Goal: Information Seeking & Learning: Learn about a topic

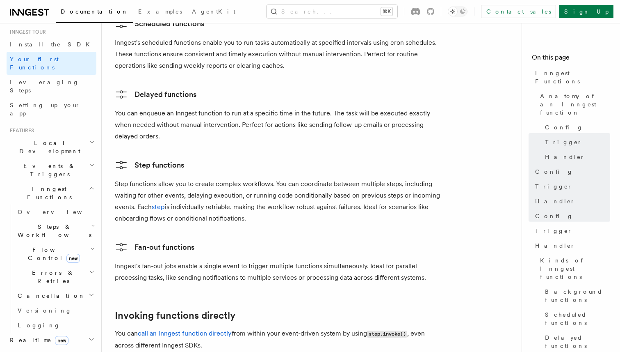
scroll to position [88, 0]
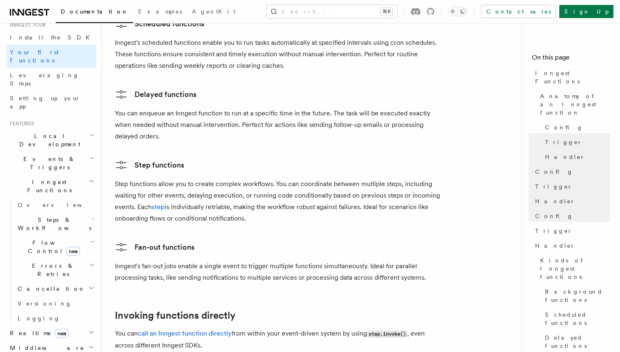
click at [59, 281] on h2 "Cancellation" at bounding box center [55, 288] width 82 height 15
click at [53, 338] on span "Cancel on events" at bounding box center [52, 345] width 54 height 15
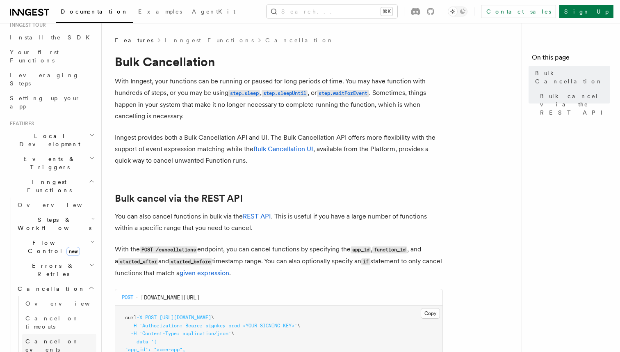
click at [75, 334] on link "Cancel on events" at bounding box center [59, 345] width 74 height 23
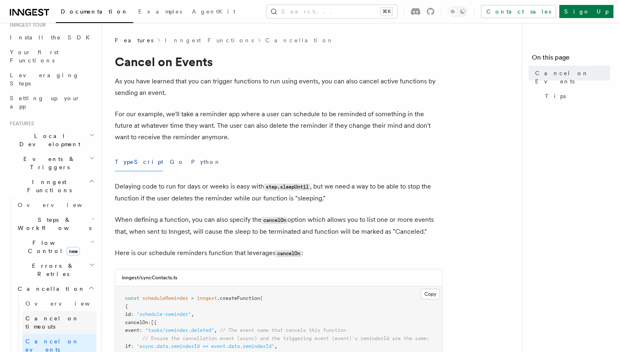
click at [78, 311] on link "Cancel on timeouts" at bounding box center [59, 322] width 74 height 23
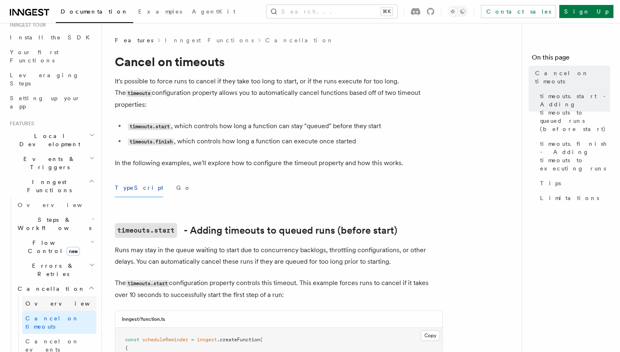
click at [76, 296] on link "Overview" at bounding box center [59, 303] width 74 height 15
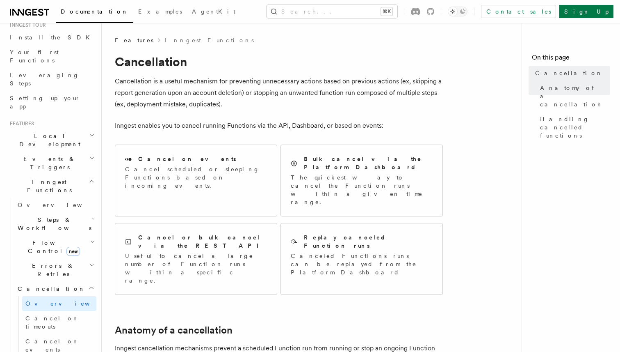
click at [73, 281] on h2 "Cancellation" at bounding box center [55, 288] width 82 height 15
click at [81, 212] on h2 "Steps & Workflows" at bounding box center [55, 223] width 82 height 23
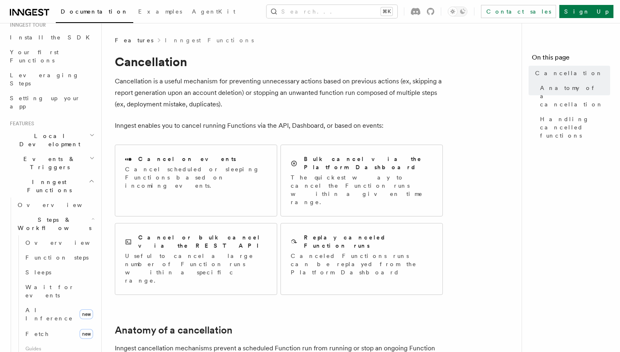
click at [74, 212] on h2 "Steps & Workflows" at bounding box center [55, 223] width 82 height 23
click at [73, 151] on h2 "Events & Triggers" at bounding box center [52, 162] width 90 height 23
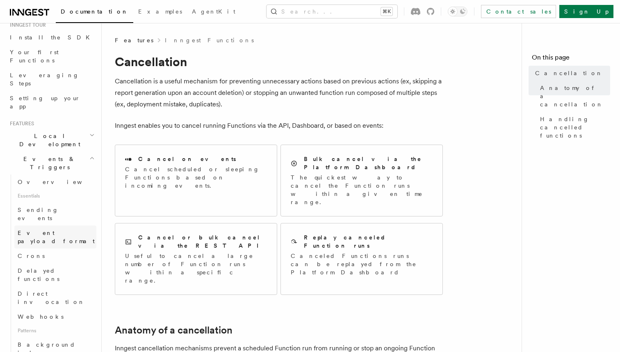
click at [66, 229] on span "Event payload format" at bounding box center [56, 236] width 77 height 15
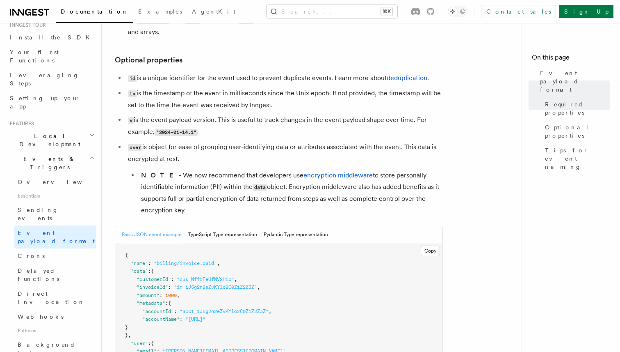
scroll to position [172, 0]
